Goal: Task Accomplishment & Management: Use online tool/utility

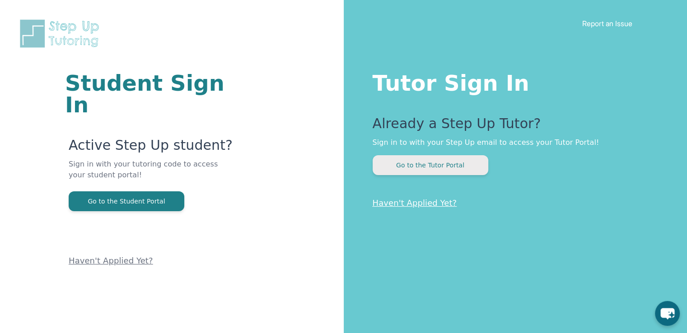
click at [441, 163] on button "Go to the Tutor Portal" at bounding box center [431, 165] width 116 height 20
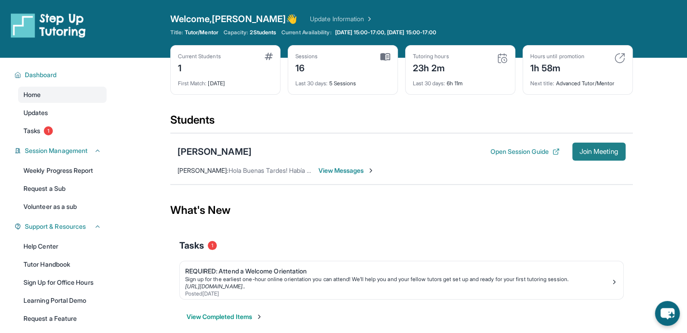
click at [576, 152] on button "Join Meeting" at bounding box center [598, 152] width 53 height 18
